Goal: Task Accomplishment & Management: Complete application form

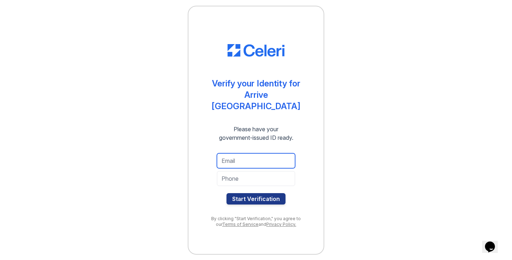
click at [233, 157] on input "email" at bounding box center [256, 160] width 78 height 15
type input "[EMAIL_ADDRESS][DOMAIN_NAME]"
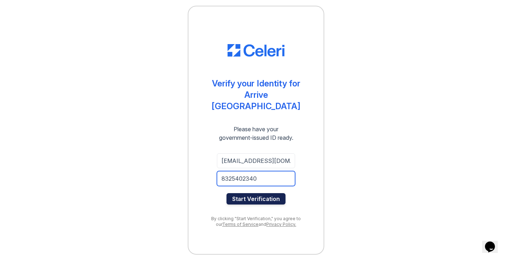
type input "8325402340"
click at [259, 193] on button "Start Verification" at bounding box center [256, 198] width 59 height 11
